Goal: Task Accomplishment & Management: Use online tool/utility

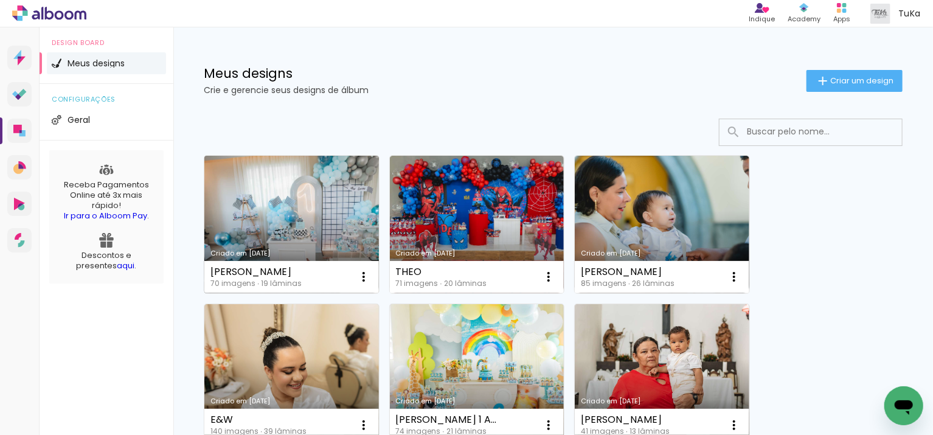
click at [335, 217] on link "Criado em [DATE]" at bounding box center [291, 224] width 174 height 137
